Goal: Information Seeking & Learning: Check status

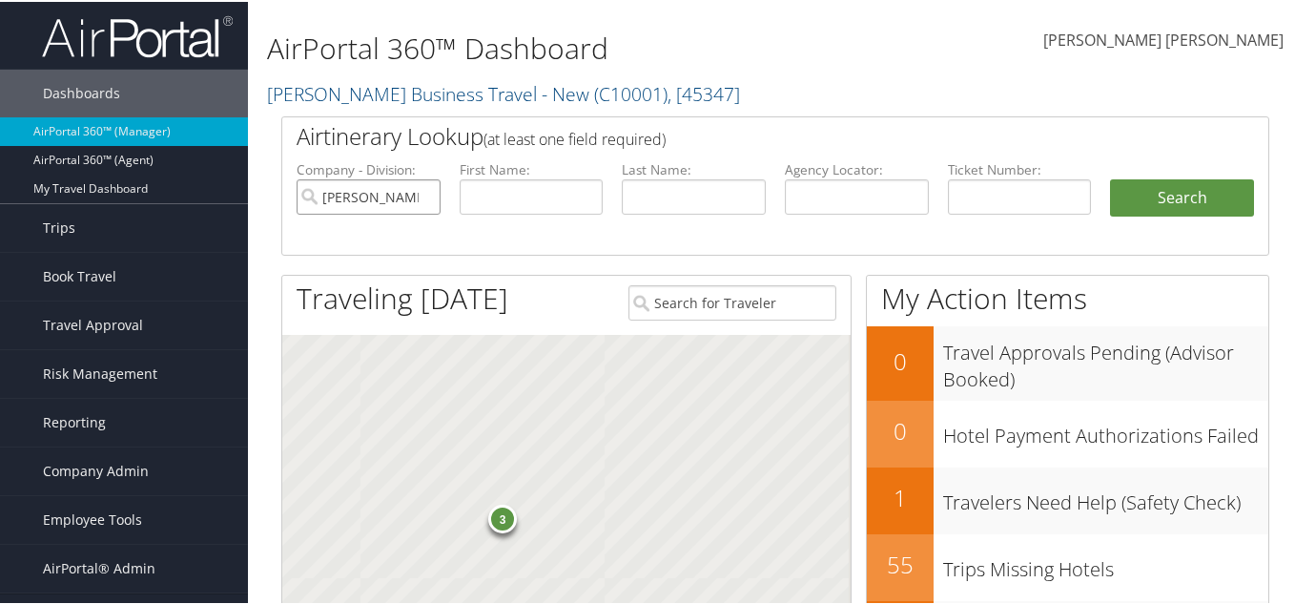
click at [425, 191] on input "Christopherson Business Travel - New" at bounding box center [369, 194] width 144 height 35
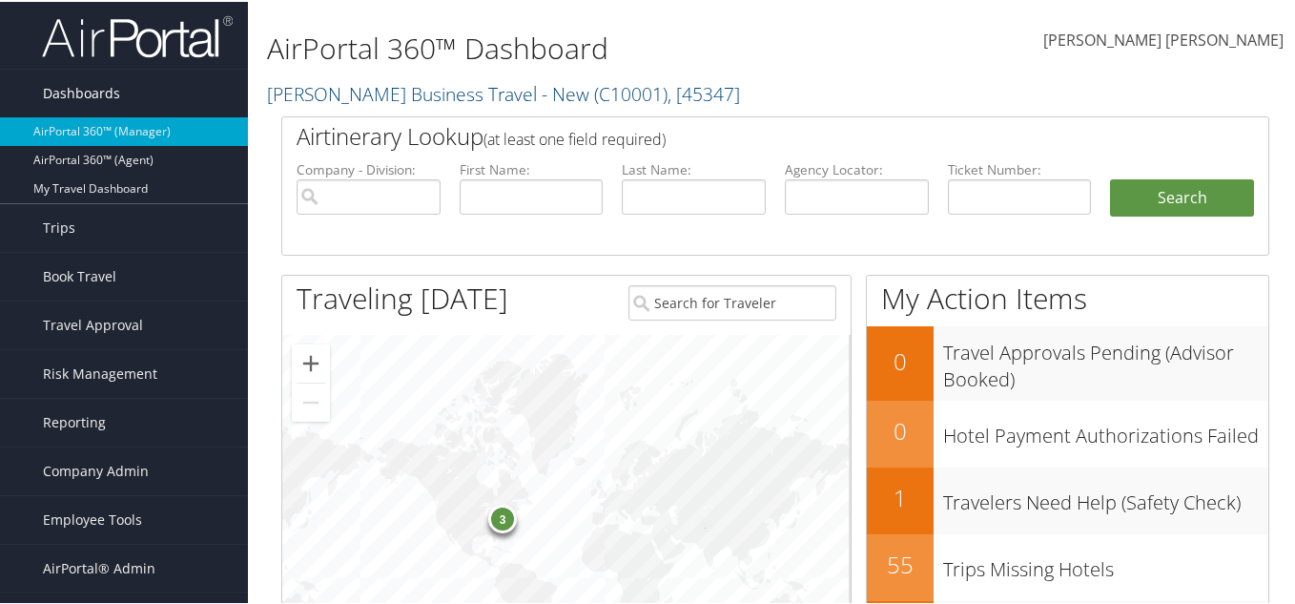
click at [133, 86] on link "Dashboards" at bounding box center [124, 92] width 248 height 48
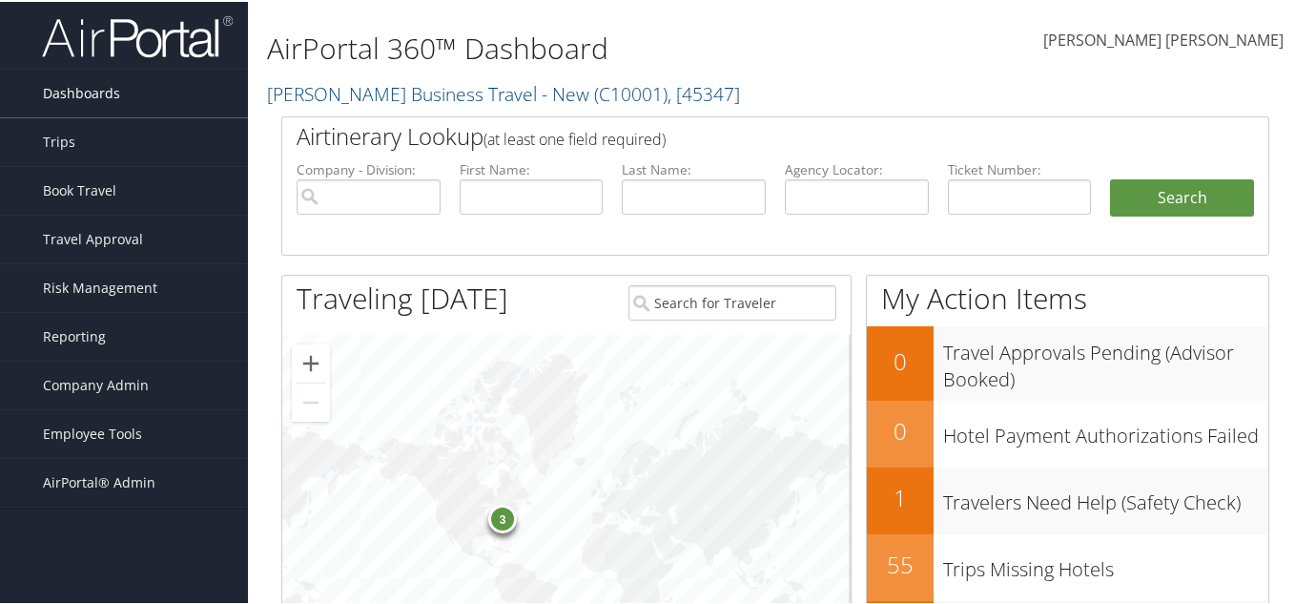
click at [131, 89] on link "Dashboards" at bounding box center [124, 92] width 248 height 48
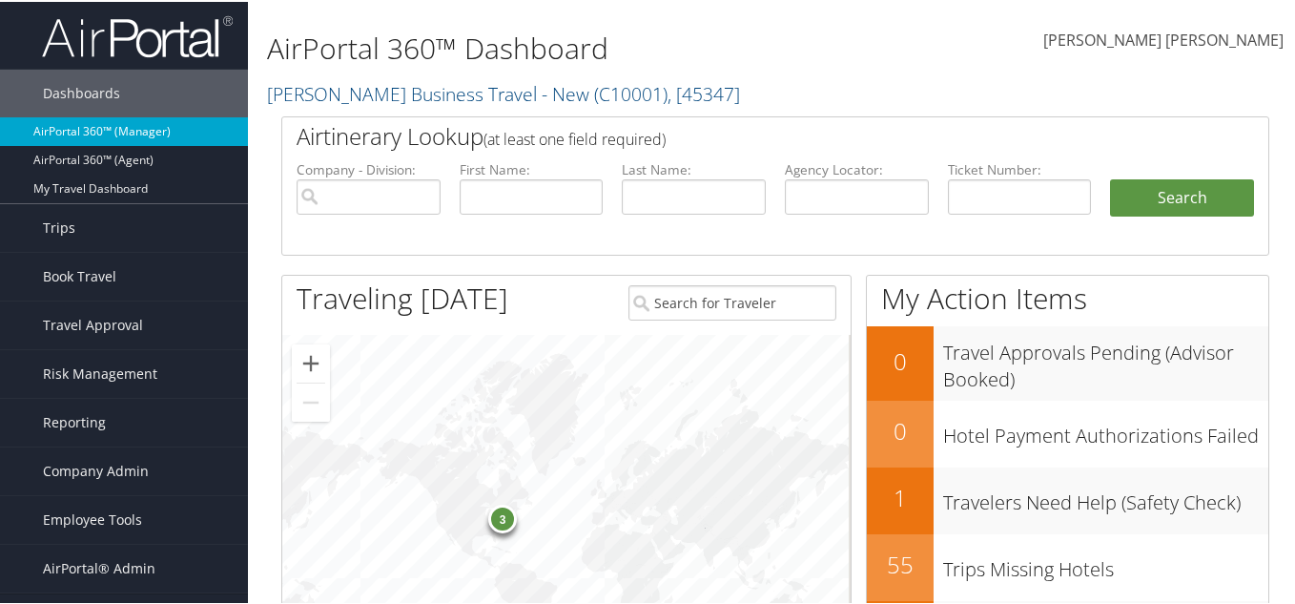
click at [133, 122] on link "AirPortal 360™ (Manager)" at bounding box center [124, 129] width 248 height 29
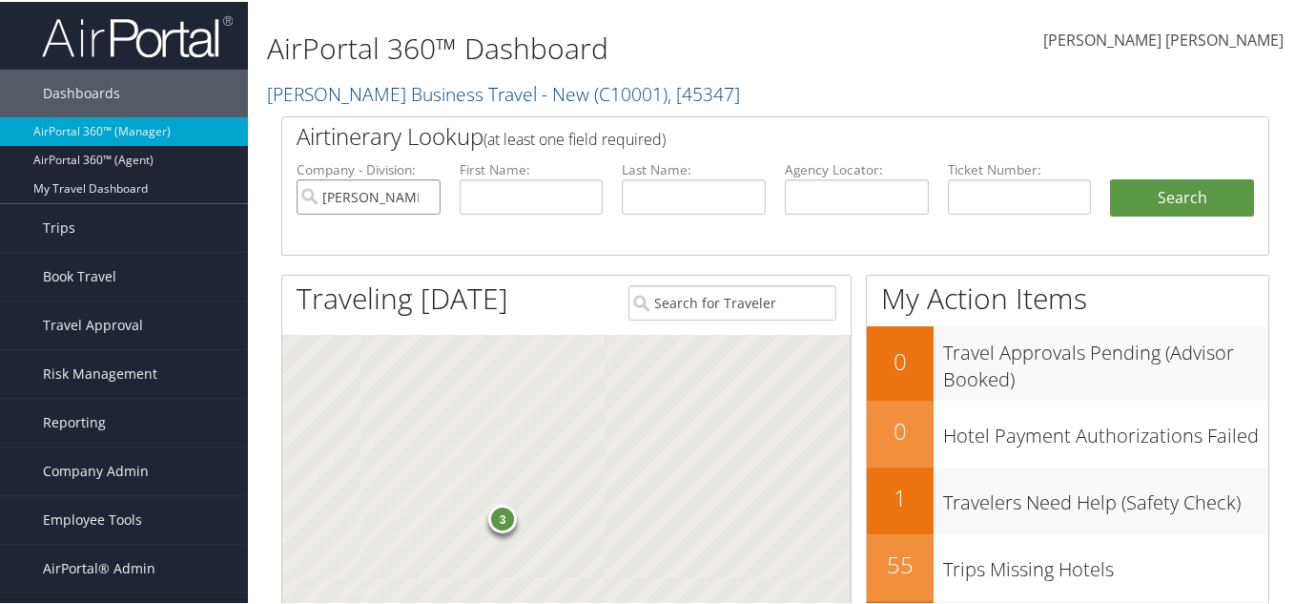
click at [419, 194] on input "Christopherson Business Travel - New" at bounding box center [369, 194] width 144 height 35
click at [902, 199] on input "text" at bounding box center [857, 194] width 144 height 35
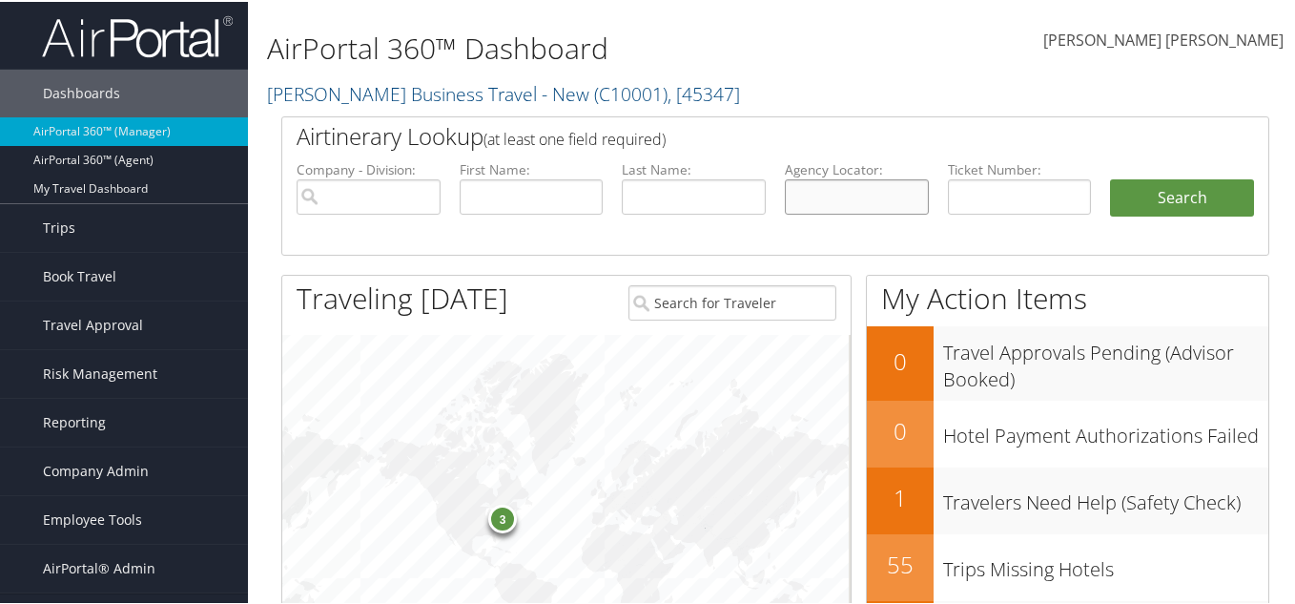
paste input "DBVVTL"
type input "DBVVTL"
click at [1110, 177] on button "Search" at bounding box center [1182, 196] width 144 height 38
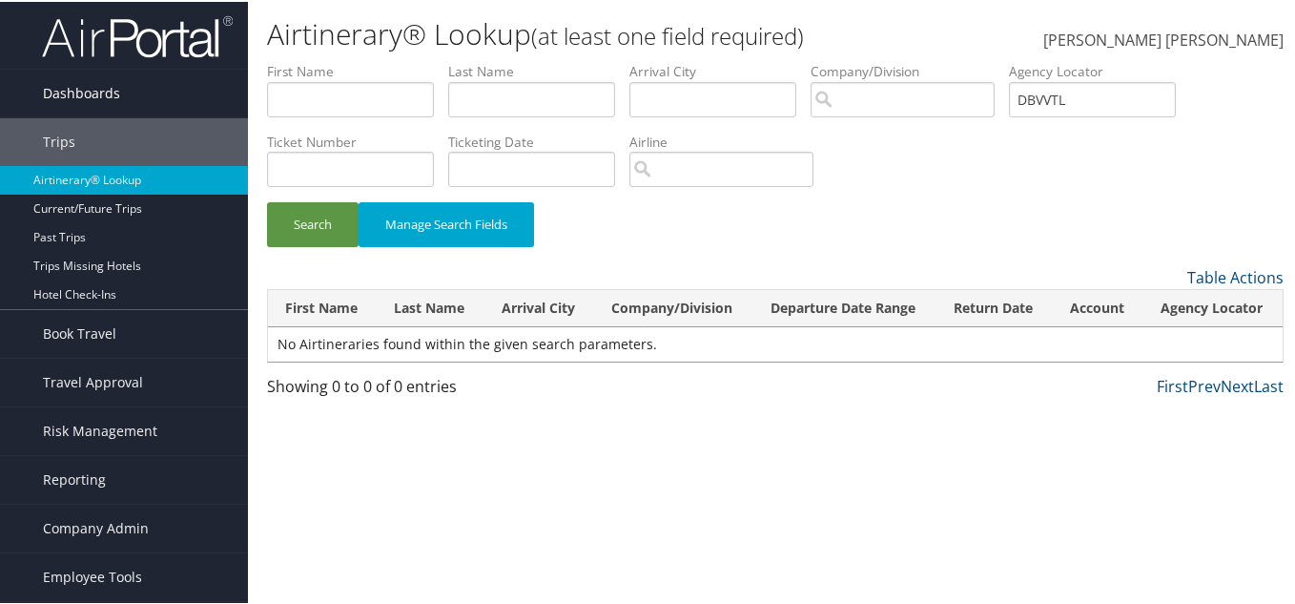
click at [97, 91] on span "Dashboards" at bounding box center [81, 92] width 77 height 48
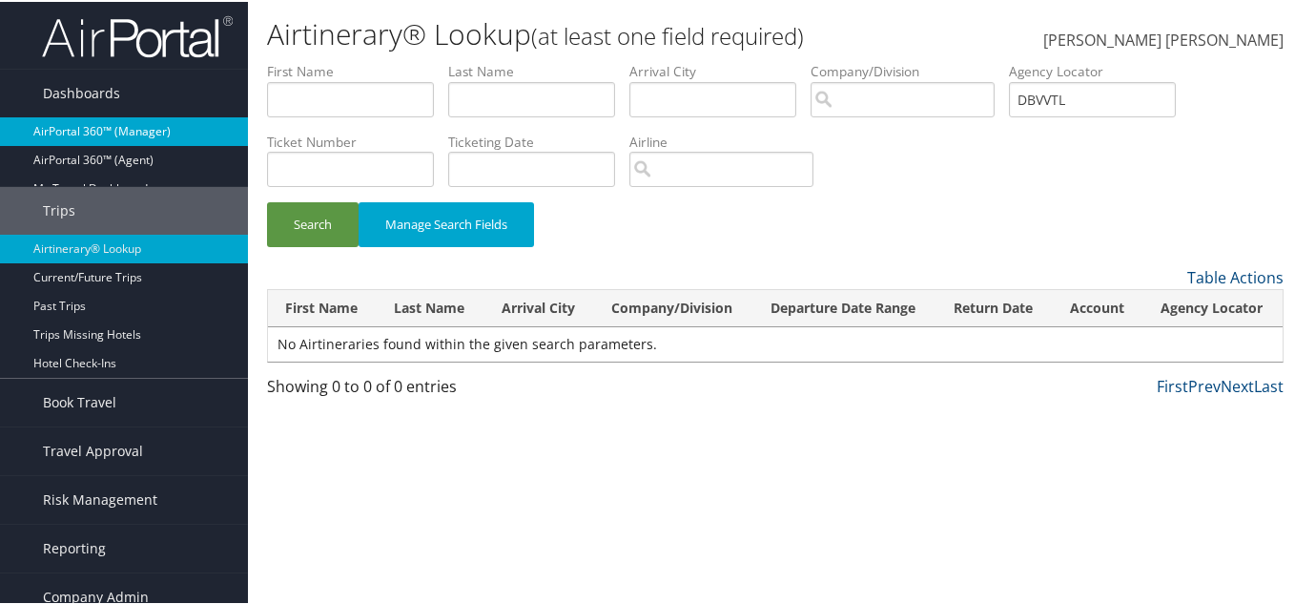
click at [110, 127] on link "AirPortal 360™ (Manager)" at bounding box center [124, 129] width 248 height 29
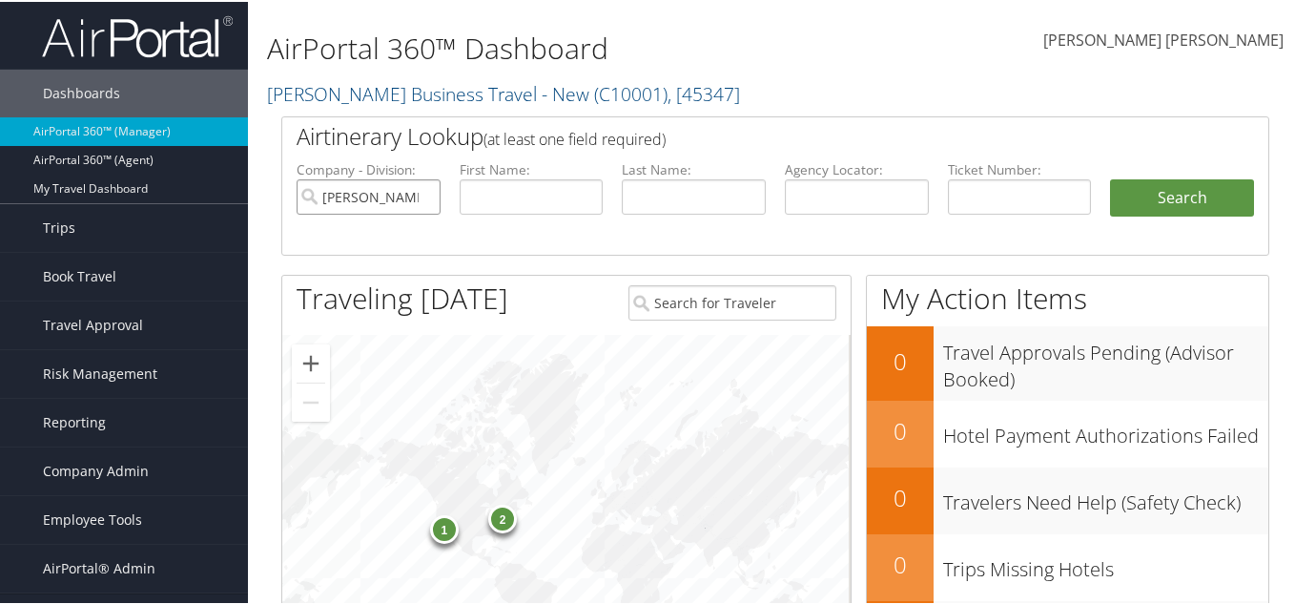
click at [421, 195] on input "[PERSON_NAME] Business Travel - New" at bounding box center [369, 194] width 144 height 35
click at [981, 200] on input "text" at bounding box center [1020, 194] width 144 height 35
click at [545, 199] on input "text" at bounding box center [532, 194] width 144 height 35
type input "Jodee"
type input "Macdonald"
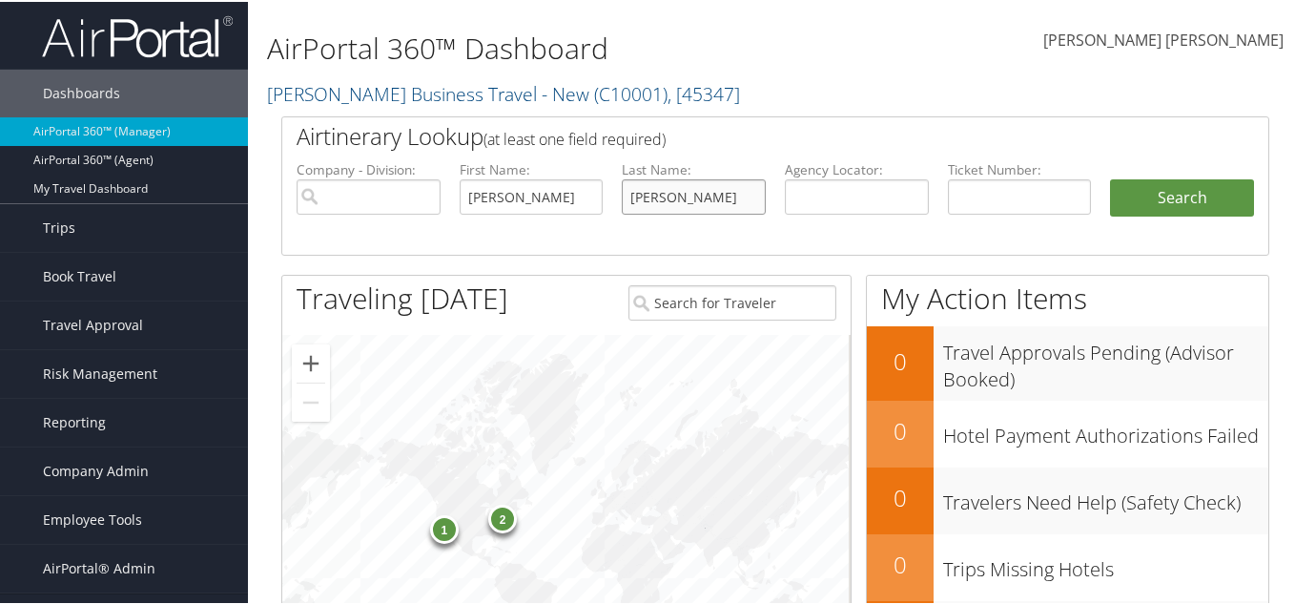
click at [1110, 177] on button "Search" at bounding box center [1182, 196] width 144 height 38
